Goal: Task Accomplishment & Management: Complete application form

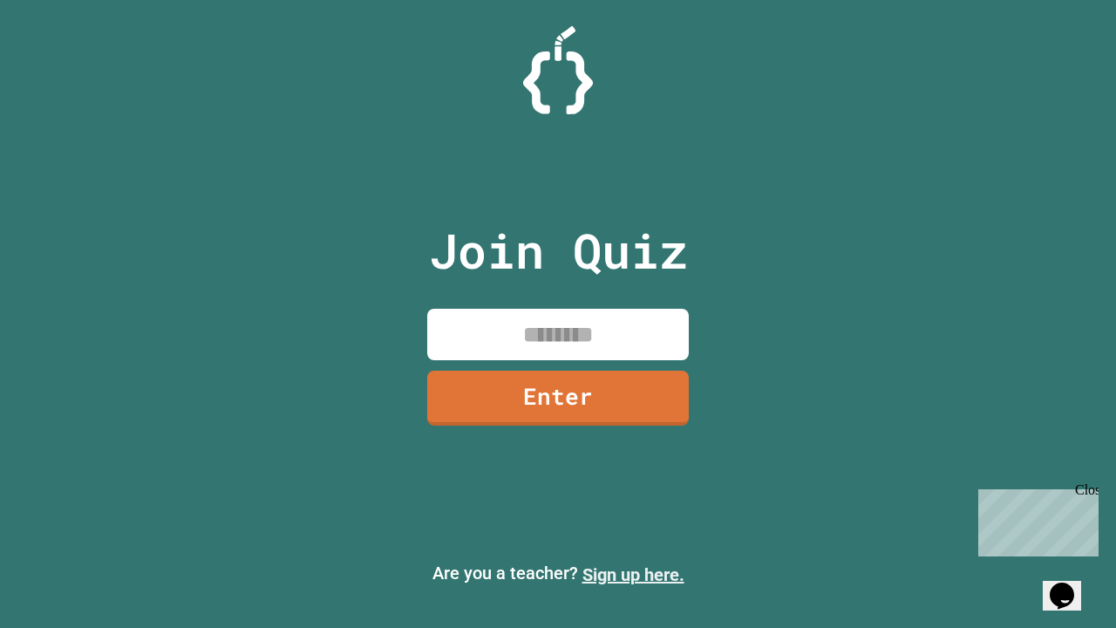
click at [633, 575] on link "Sign up here." at bounding box center [633, 574] width 102 height 21
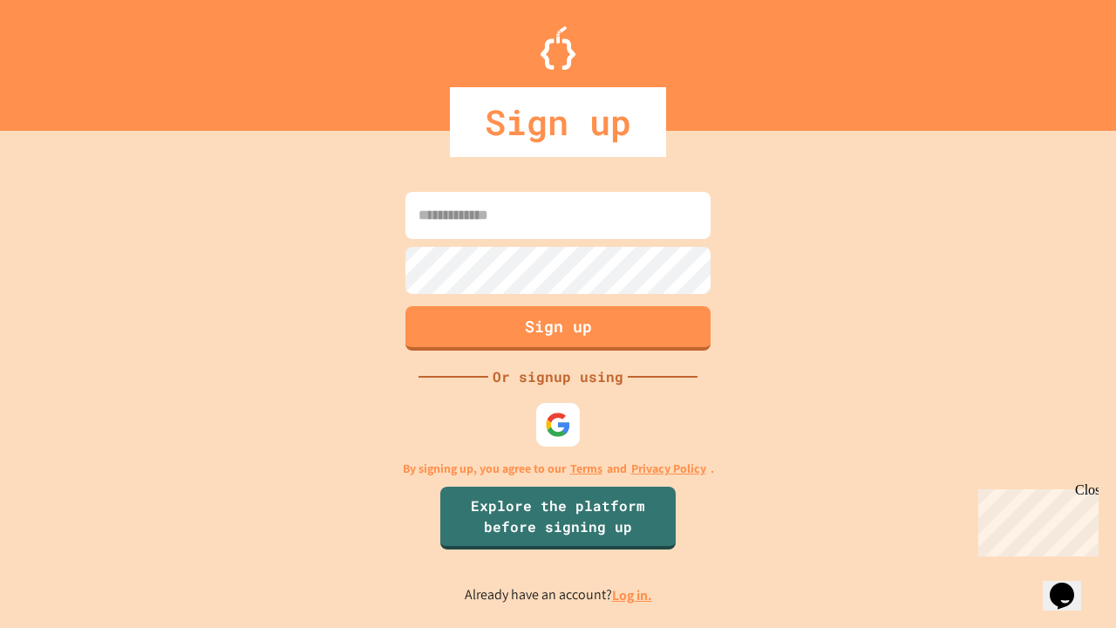
click at [633, 595] on link "Log in." at bounding box center [632, 595] width 40 height 18
